Goal: Transaction & Acquisition: Download file/media

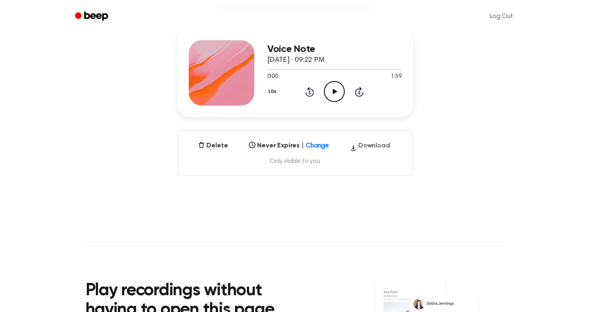
click at [355, 145] on icon "button" at bounding box center [353, 148] width 7 height 12
click at [292, 48] on h3 "Voice Note" at bounding box center [334, 49] width 134 height 11
drag, startPoint x: 314, startPoint y: 48, endPoint x: 242, endPoint y: 46, distance: 71.7
click at [242, 46] on div "Voice Note [DATE] · 09:22 PM 0:00 1:59 Your browser does not support the [objec…" at bounding box center [295, 73] width 236 height 88
click at [334, 90] on icon at bounding box center [335, 91] width 5 height 5
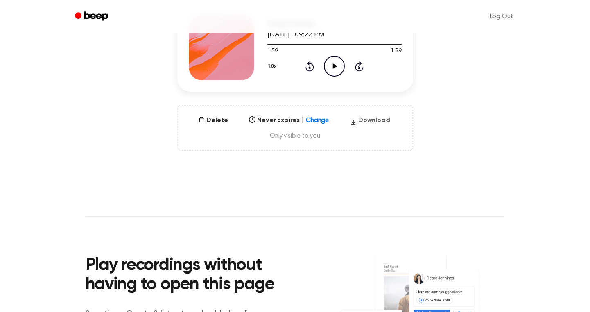
scroll to position [76, 0]
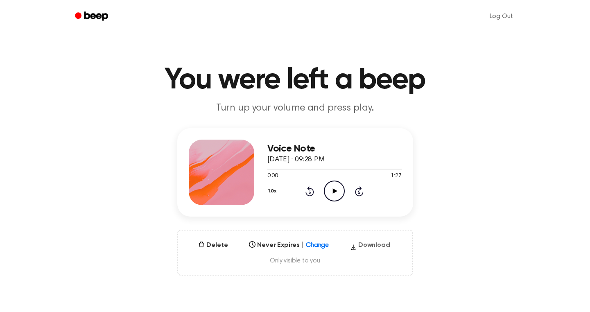
click at [369, 245] on button "Download" at bounding box center [370, 246] width 47 height 13
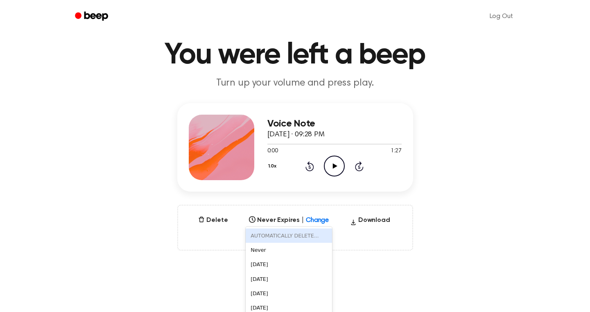
click at [324, 224] on div "AUTOMATICALLY DELETE... disabled, 1 of 6. 6 results available. Use Up and Down …" at bounding box center [289, 217] width 86 height 11
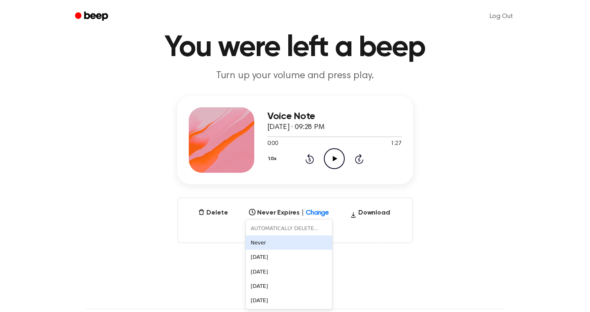
scroll to position [33, 0]
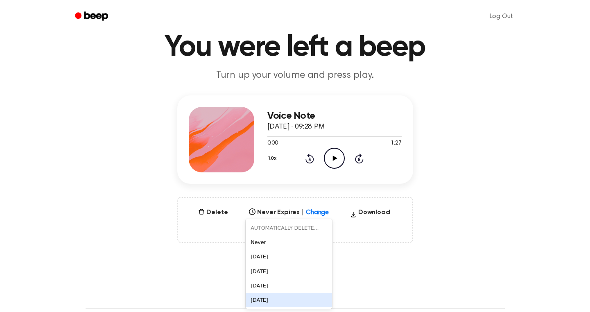
click at [303, 293] on div "In 1 Year" at bounding box center [289, 300] width 86 height 14
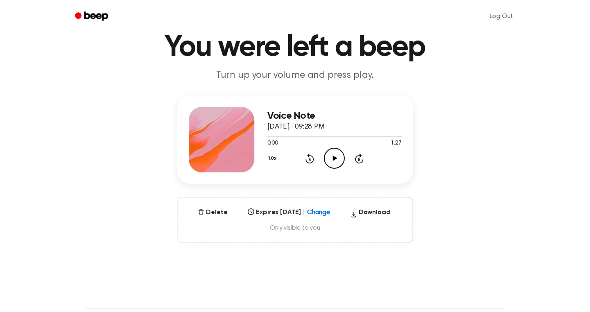
click at [330, 156] on icon "Play Audio" at bounding box center [334, 158] width 21 height 21
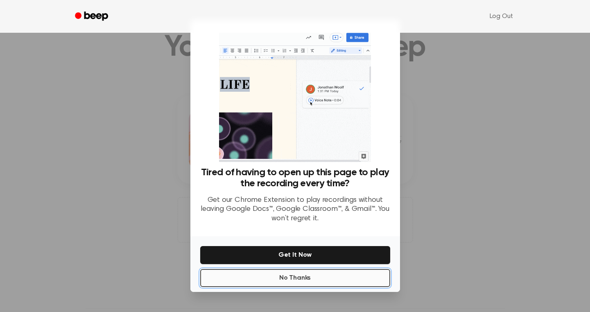
click at [313, 281] on button "No Thanks" at bounding box center [295, 278] width 190 height 18
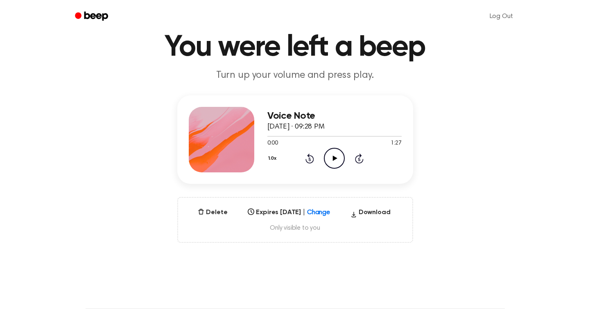
click at [335, 166] on icon "Play Audio" at bounding box center [334, 158] width 21 height 21
click at [338, 155] on icon "Play Audio" at bounding box center [334, 158] width 21 height 21
click at [337, 156] on icon "Pause Audio" at bounding box center [334, 158] width 21 height 21
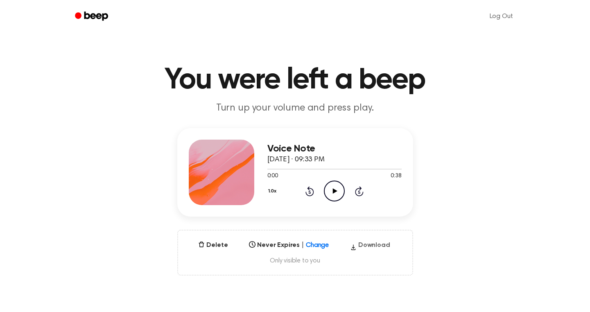
click at [357, 247] on icon "button" at bounding box center [353, 247] width 7 height 12
click at [338, 189] on icon "Play Audio" at bounding box center [334, 191] width 21 height 21
click at [315, 244] on div "Select..." at bounding box center [289, 242] width 86 height 11
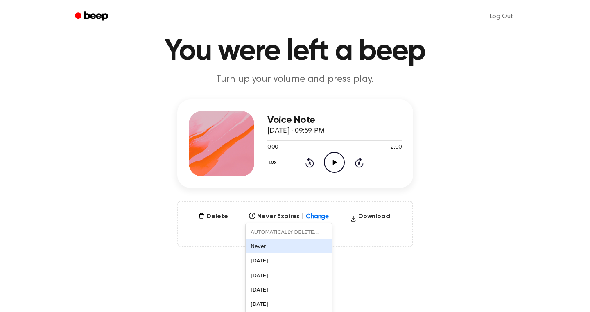
scroll to position [33, 0]
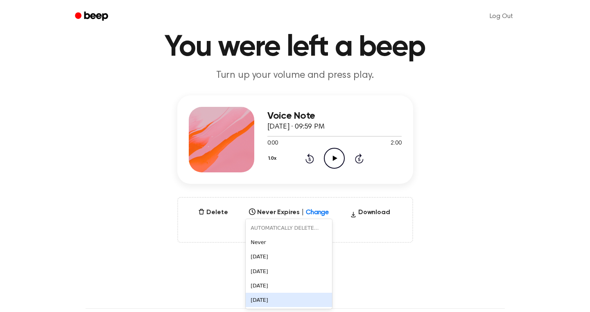
click at [292, 299] on div "[DATE]" at bounding box center [289, 300] width 86 height 14
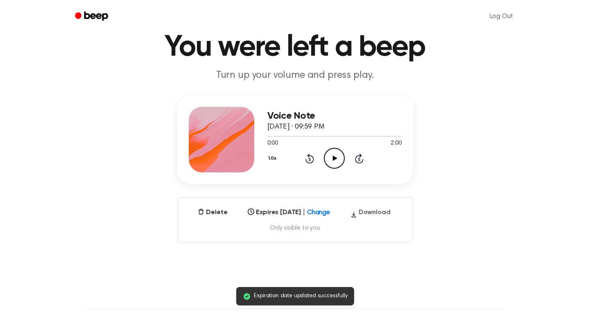
click at [372, 210] on button "Download" at bounding box center [370, 214] width 47 height 13
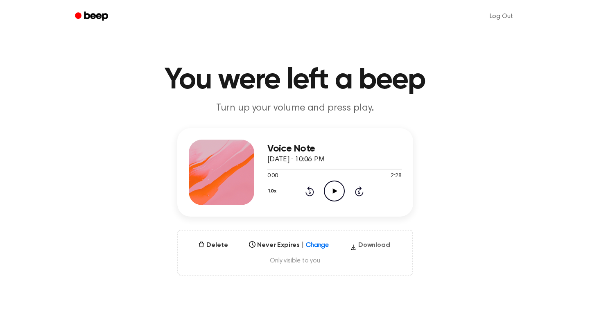
click at [373, 246] on button "Download" at bounding box center [370, 246] width 47 height 13
click at [366, 246] on button "Download" at bounding box center [370, 246] width 47 height 13
click at [371, 246] on button "Download" at bounding box center [370, 246] width 47 height 13
